Goal: Task Accomplishment & Management: Use online tool/utility

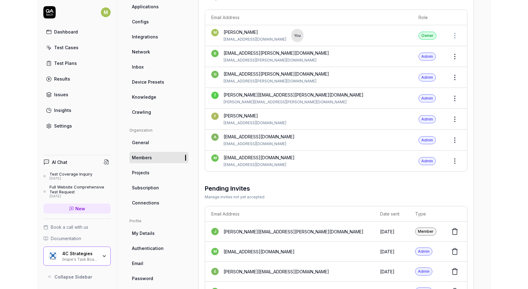
scroll to position [81, 0]
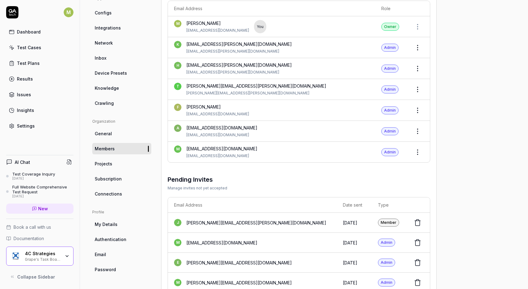
click at [23, 109] on div "Insights" at bounding box center [25, 110] width 17 height 6
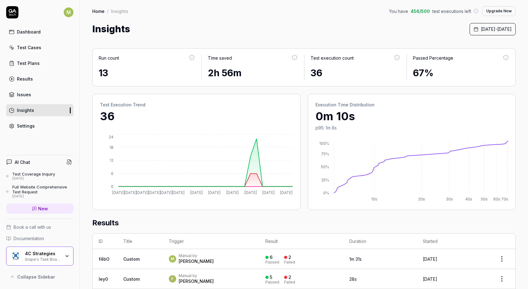
click at [66, 253] on div "4C Strategies Grape's Task Board Hack" at bounding box center [39, 256] width 67 height 19
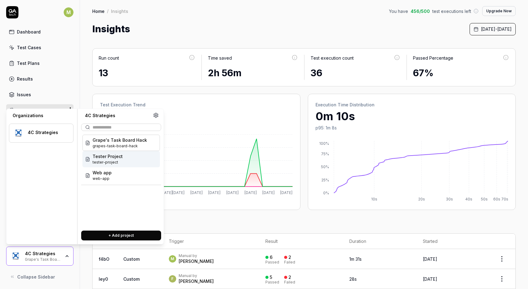
click at [111, 159] on span "Tester Project" at bounding box center [108, 156] width 30 height 6
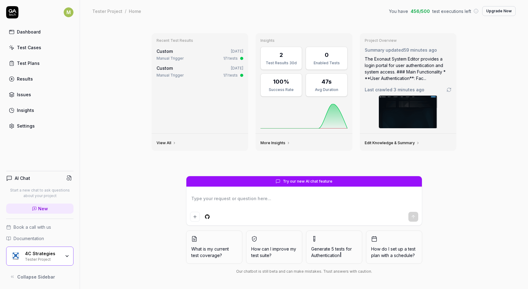
type textarea "*"
click at [27, 109] on div "Insights" at bounding box center [25, 110] width 17 height 6
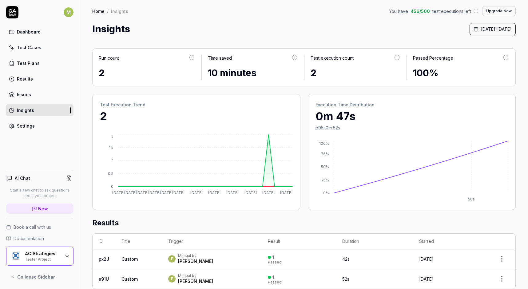
click at [20, 81] on div "Results" at bounding box center [25, 79] width 16 height 6
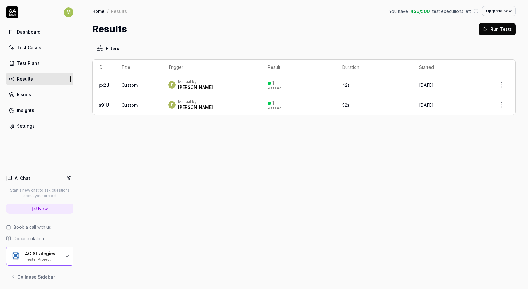
click at [29, 66] on div "Test Plans" at bounding box center [28, 63] width 23 height 6
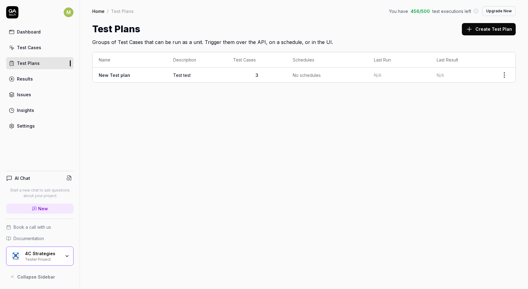
click at [185, 76] on span "Test test" at bounding box center [197, 75] width 48 height 6
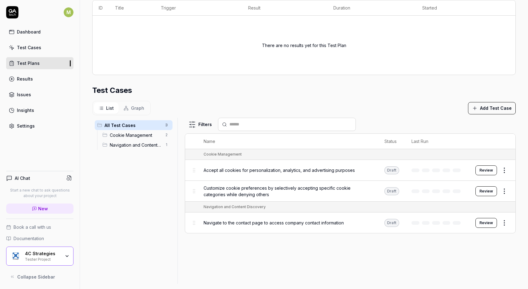
scroll to position [142, 0]
click at [453, 166] on html "**********" at bounding box center [264, 144] width 528 height 289
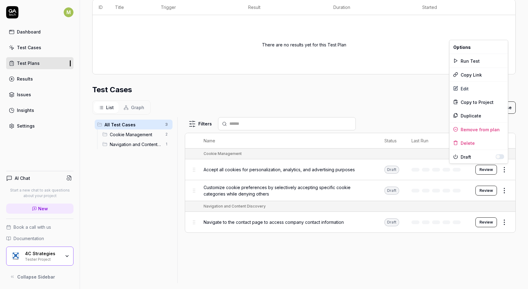
click at [453, 156] on button "button" at bounding box center [500, 156] width 9 height 5
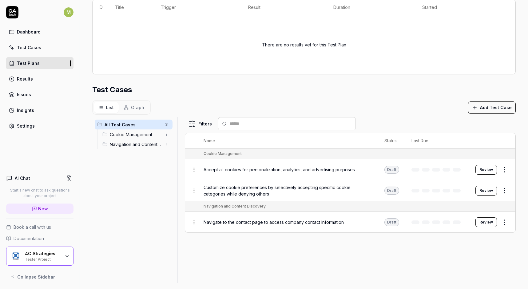
click at [453, 188] on html "**********" at bounding box center [264, 144] width 528 height 289
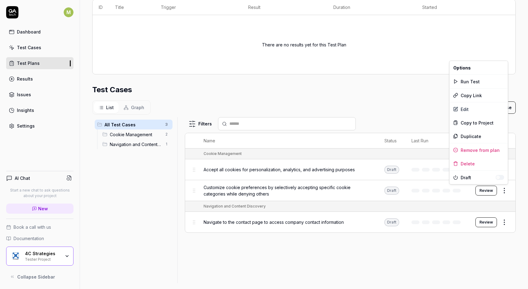
click at [453, 189] on html "**********" at bounding box center [264, 144] width 528 height 289
click at [453, 177] on button "button" at bounding box center [500, 177] width 9 height 5
click at [453, 247] on html "**********" at bounding box center [264, 144] width 528 height 289
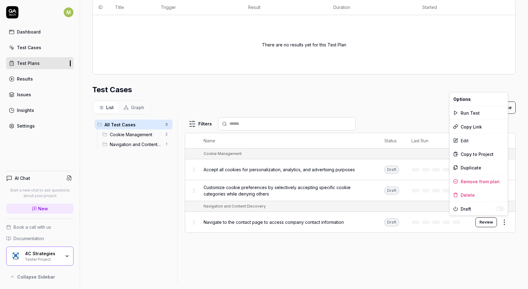
click at [453, 219] on html "**********" at bounding box center [264, 144] width 528 height 289
click at [453, 209] on button "button" at bounding box center [500, 208] width 9 height 5
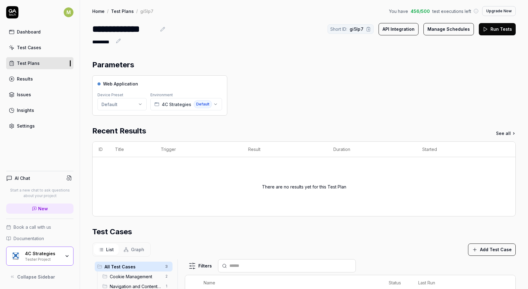
click at [493, 32] on button "Run Tests" at bounding box center [497, 29] width 37 height 12
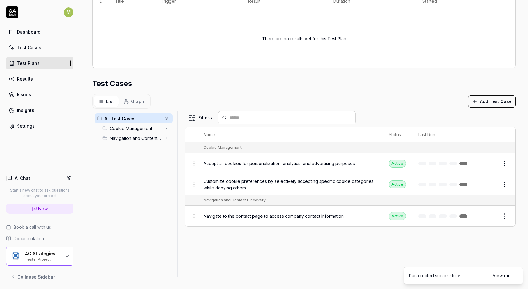
scroll to position [148, 0]
click at [463, 162] on link at bounding box center [463, 164] width 8 height 4
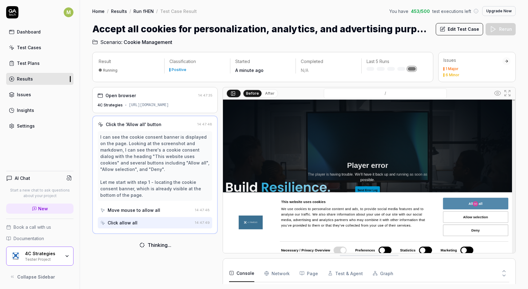
scroll to position [21, 0]
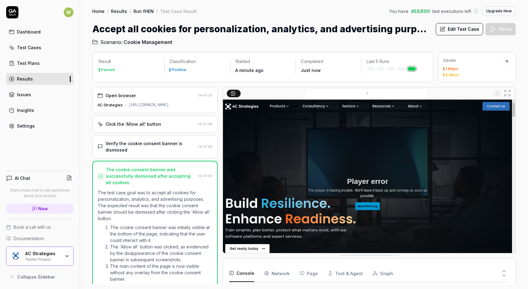
click at [453, 68] on div "1 Major" at bounding box center [451, 69] width 13 height 4
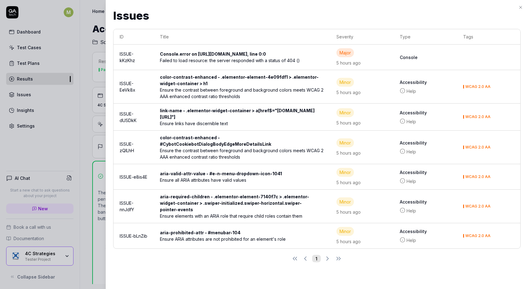
click at [521, 8] on icon "button" at bounding box center [520, 7] width 5 height 5
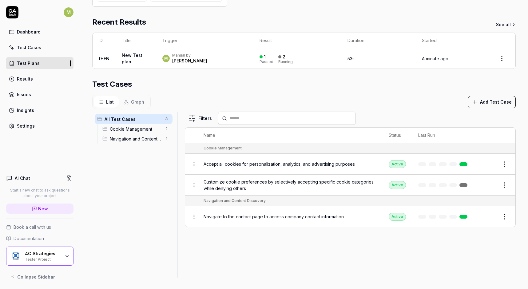
scroll to position [109, 0]
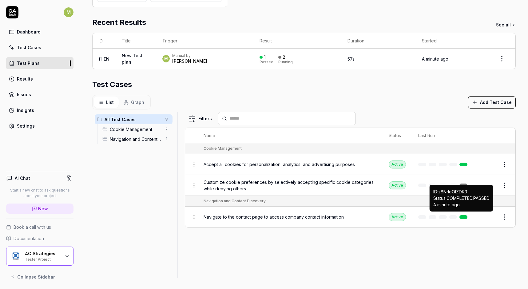
click at [462, 215] on link at bounding box center [463, 217] width 8 height 4
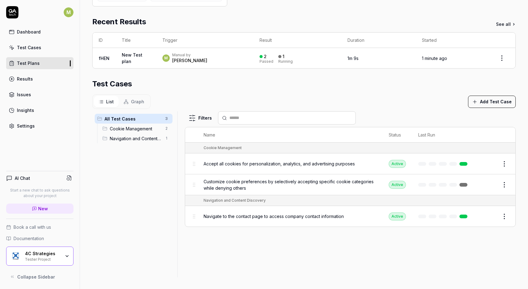
scroll to position [109, 0]
click at [136, 99] on span "Graph" at bounding box center [137, 102] width 13 height 6
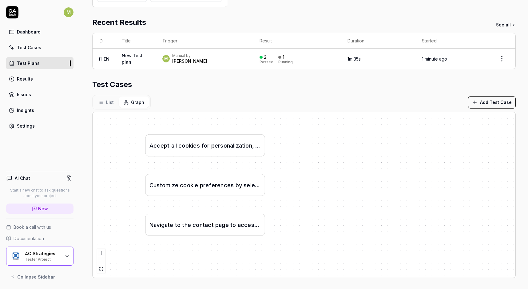
click at [107, 100] on span "List" at bounding box center [110, 102] width 8 height 6
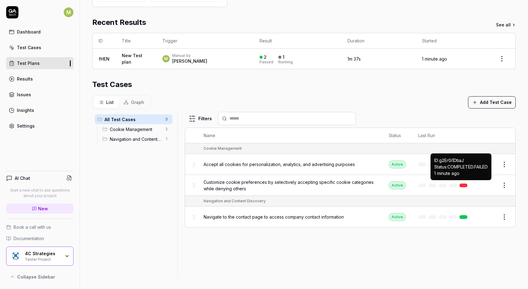
click at [464, 184] on link at bounding box center [463, 186] width 8 height 4
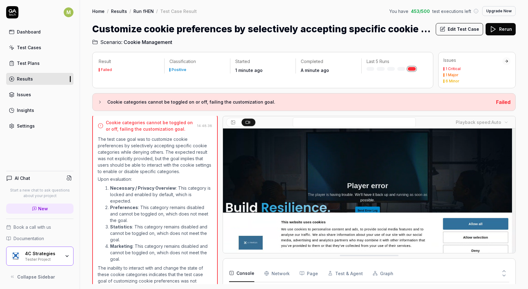
scroll to position [26, 0]
